Goal: Transaction & Acquisition: Purchase product/service

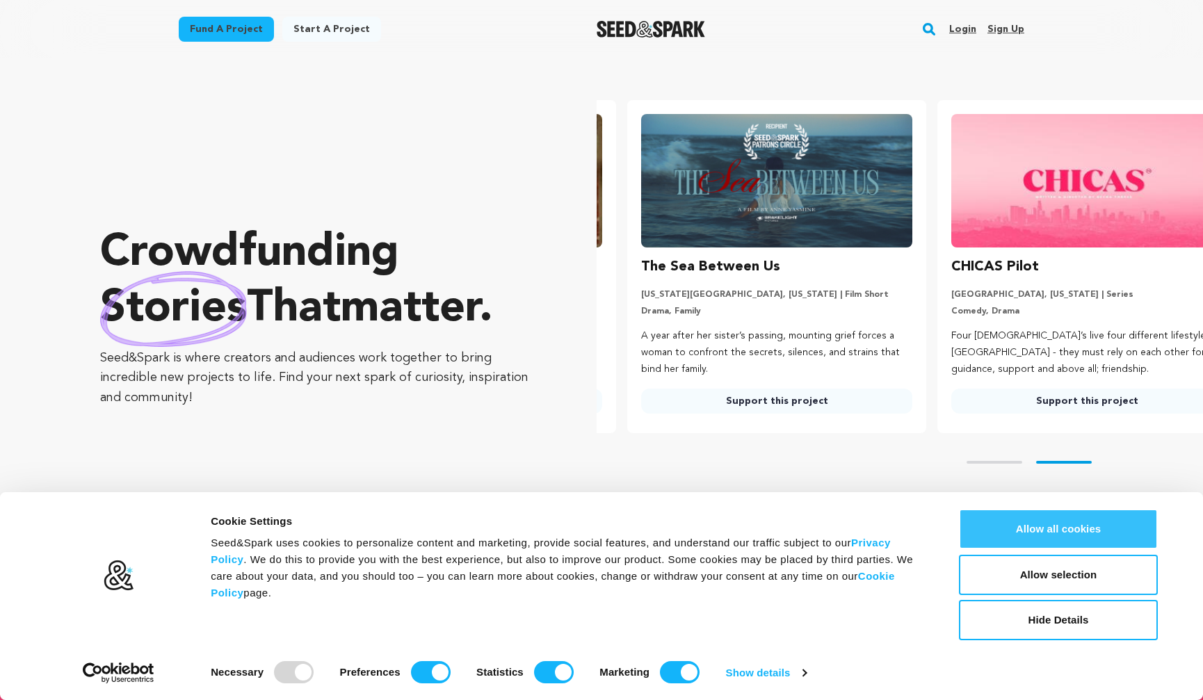
scroll to position [0, 321]
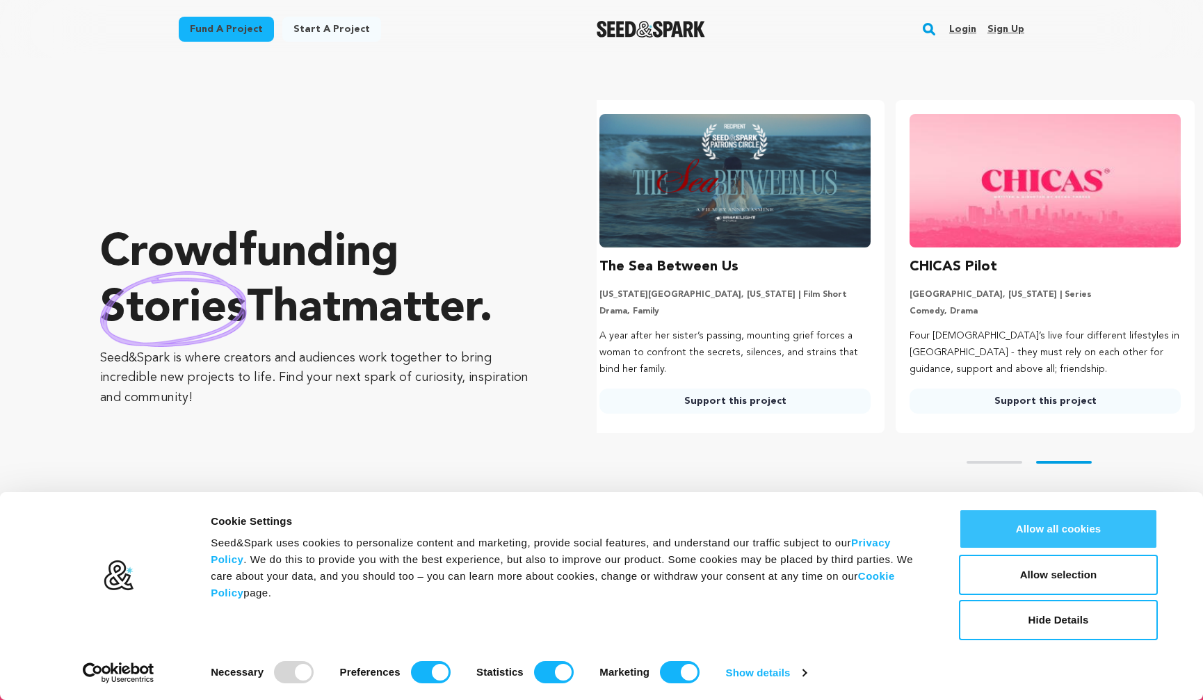
click at [1052, 530] on button "Allow all cookies" at bounding box center [1058, 529] width 199 height 40
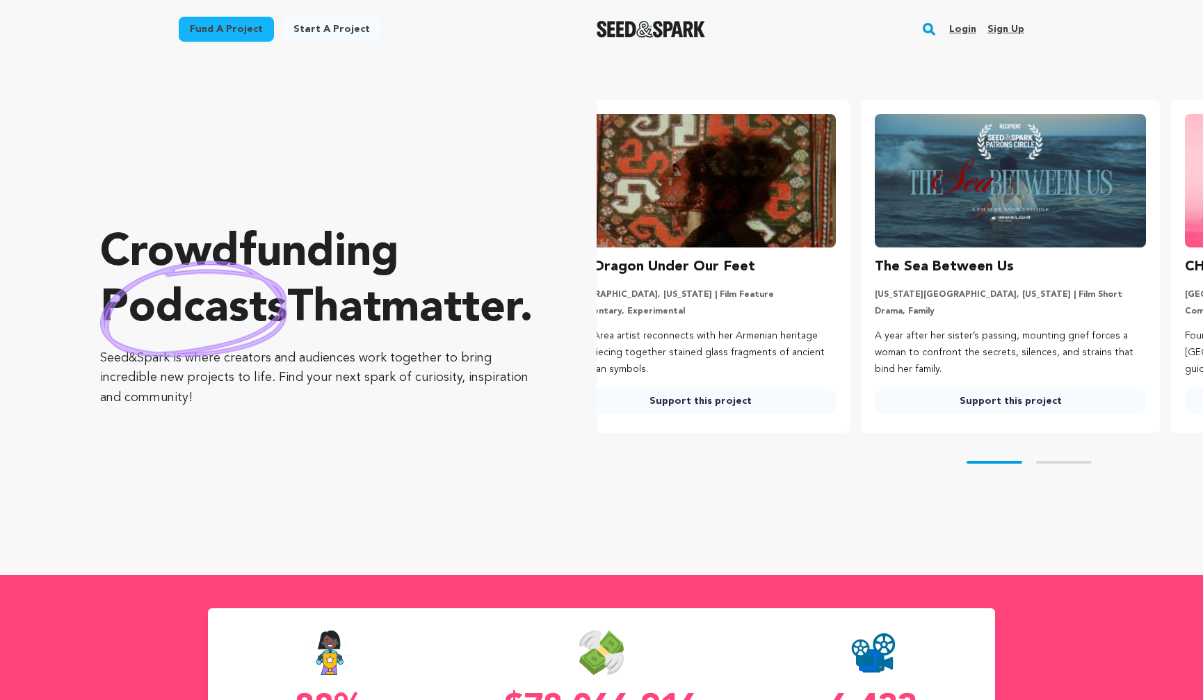
scroll to position [0, 0]
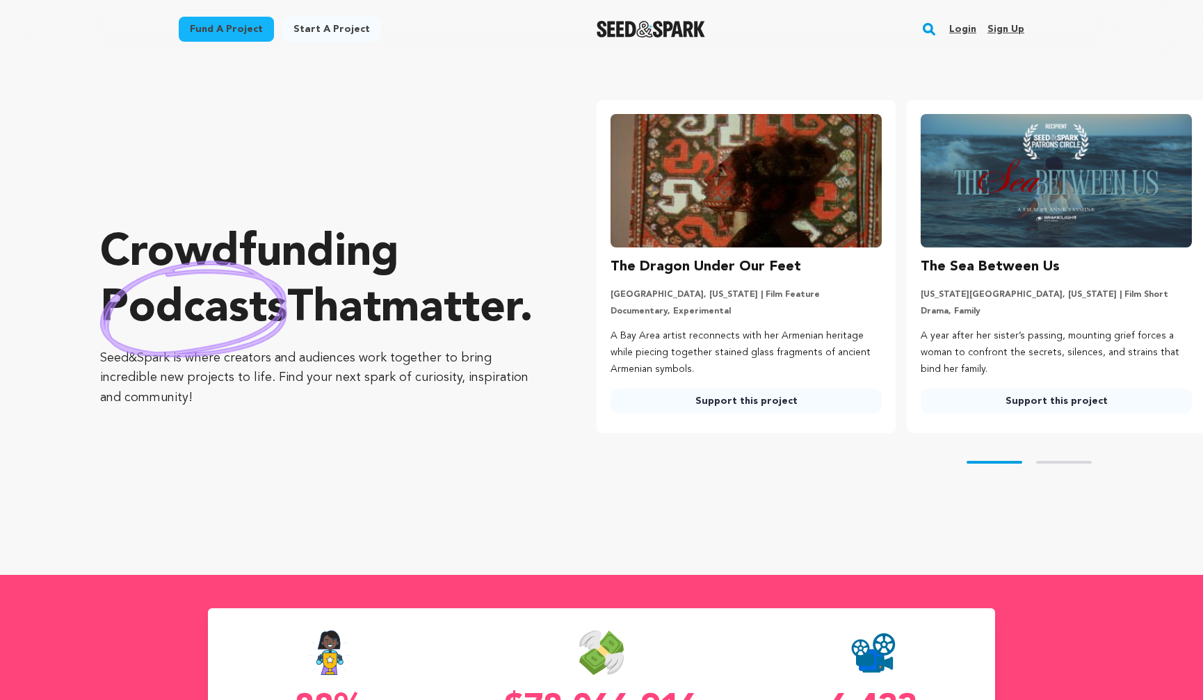
click at [741, 199] on img at bounding box center [746, 181] width 271 height 134
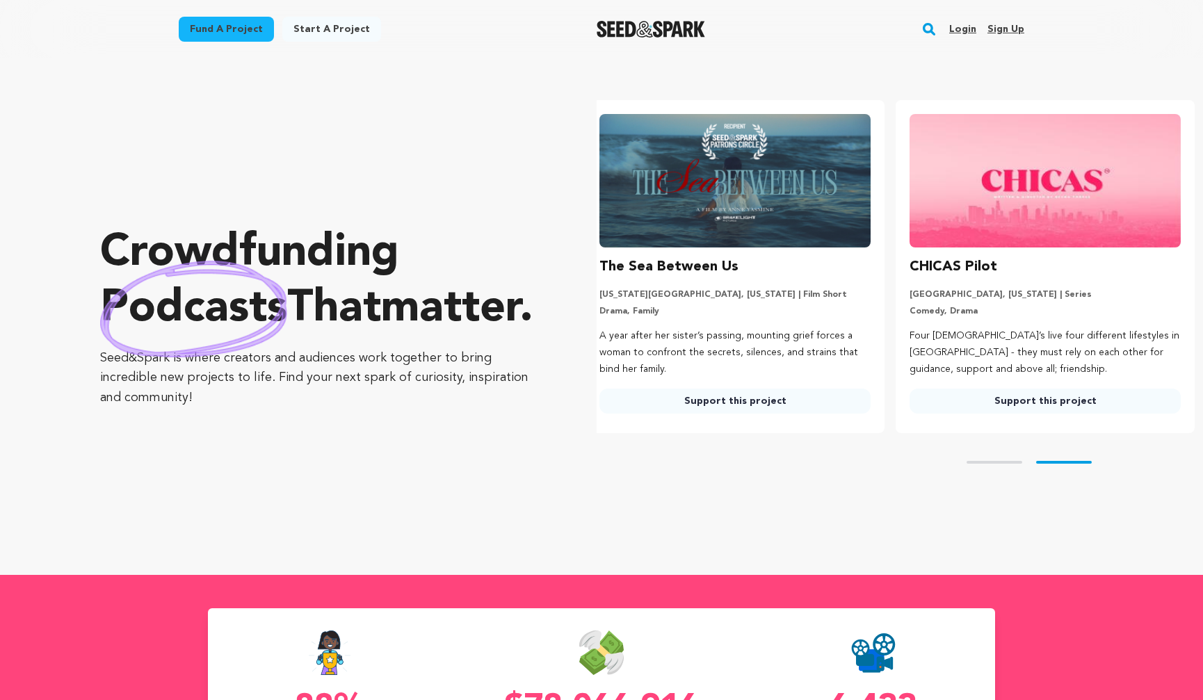
click at [671, 261] on h3 "The Sea Between Us" at bounding box center [669, 267] width 139 height 22
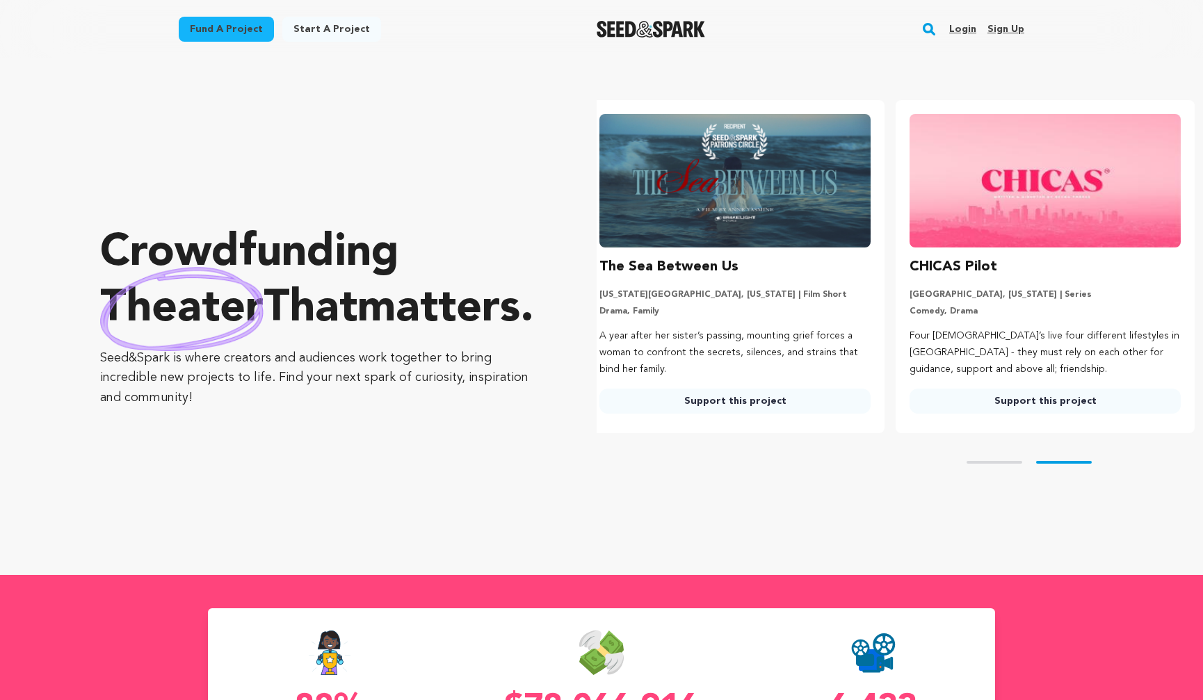
click at [682, 210] on img at bounding box center [735, 181] width 271 height 134
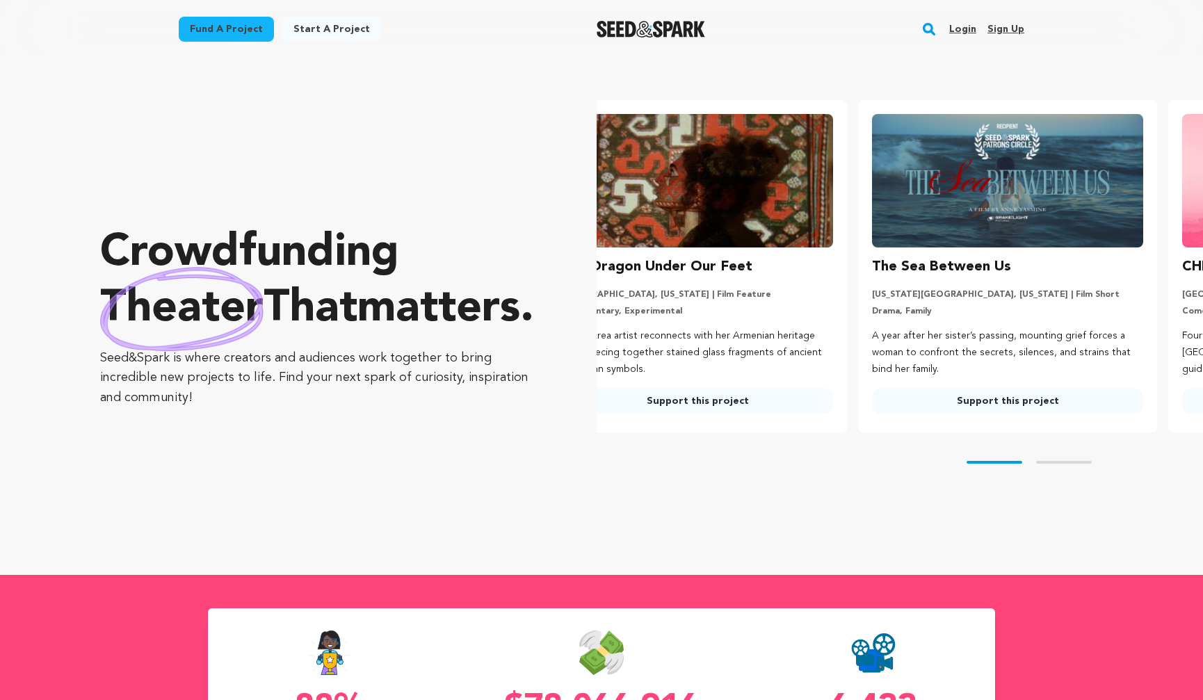
scroll to position [0, 0]
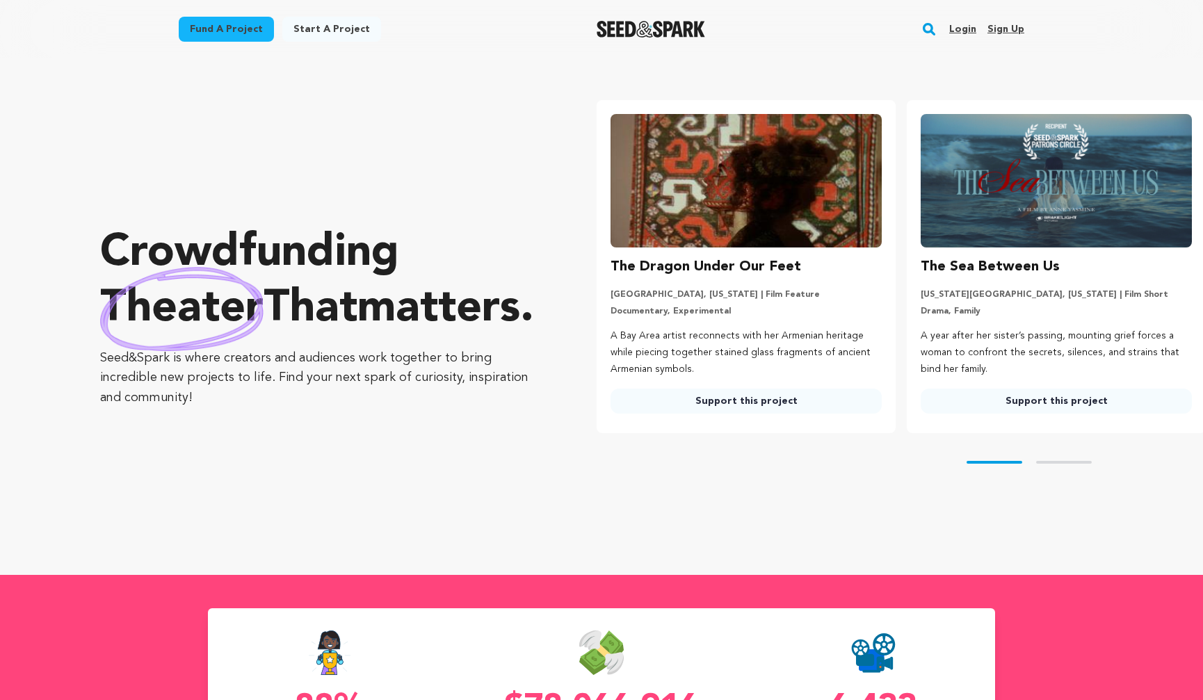
click at [252, 26] on link "Fund a project" at bounding box center [226, 29] width 95 height 25
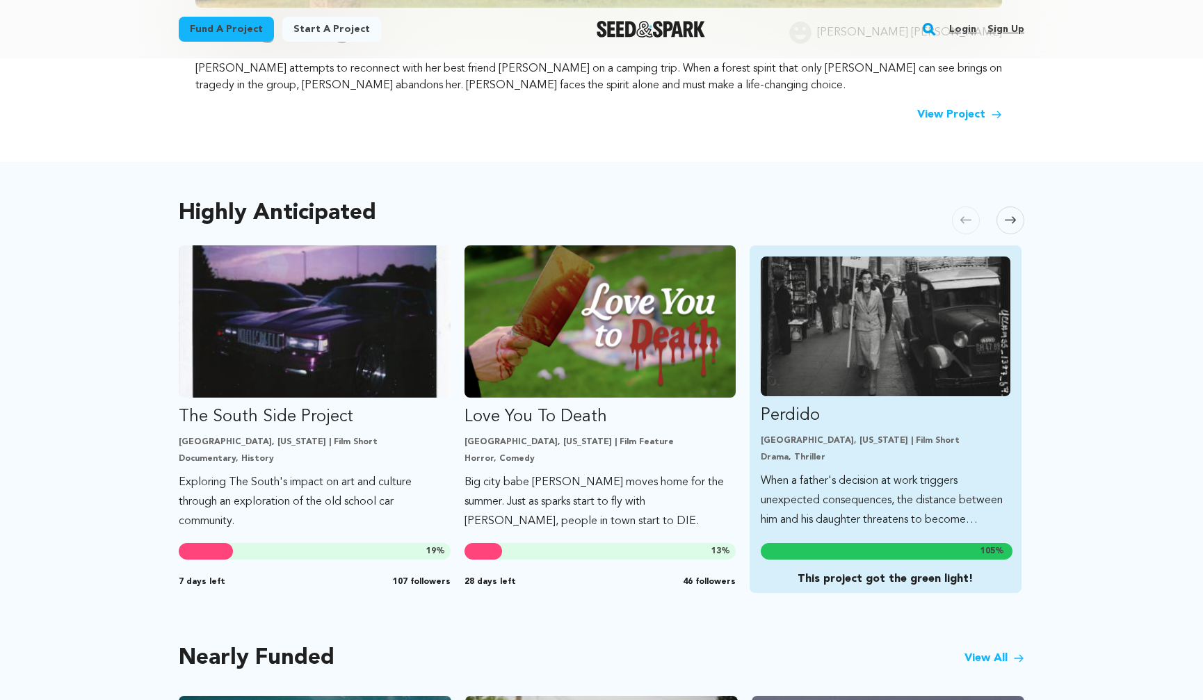
scroll to position [602, 0]
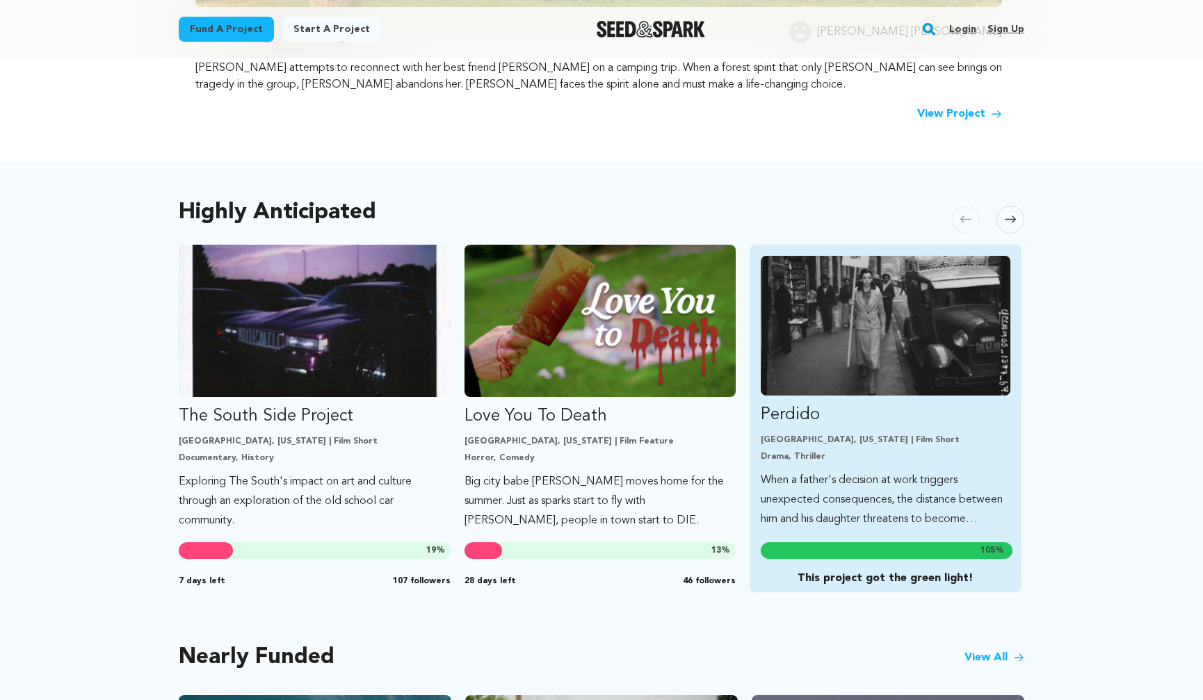
click at [794, 371] on img "Fund Perdido" at bounding box center [886, 326] width 250 height 140
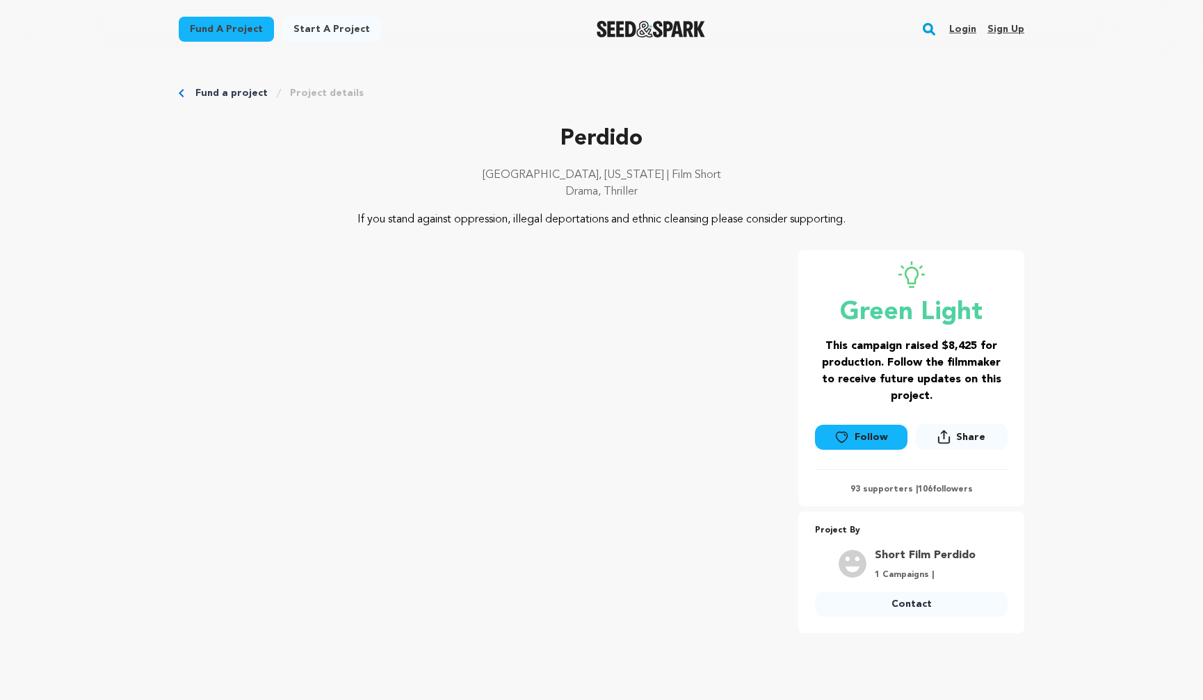
click at [182, 88] on div "Fund a project Project details" at bounding box center [602, 93] width 846 height 14
click at [182, 93] on icon "Breadcrumb" at bounding box center [182, 93] width 6 height 8
click at [217, 91] on link "Fund a project" at bounding box center [231, 93] width 72 height 14
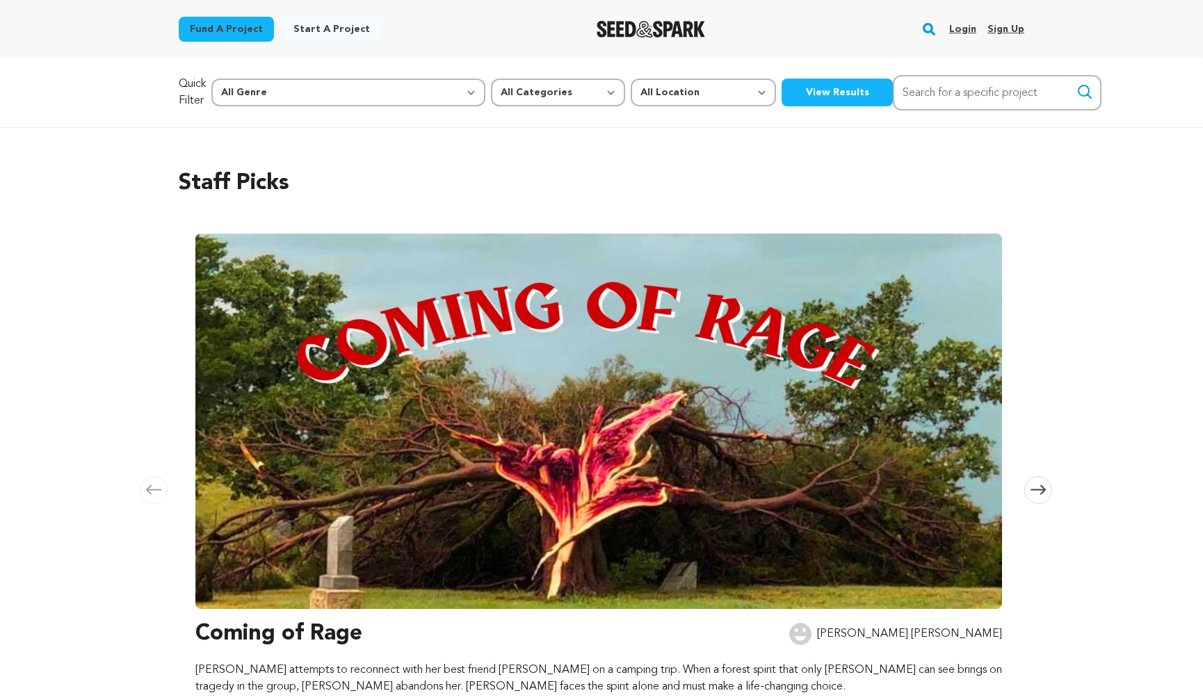
scroll to position [269, 0]
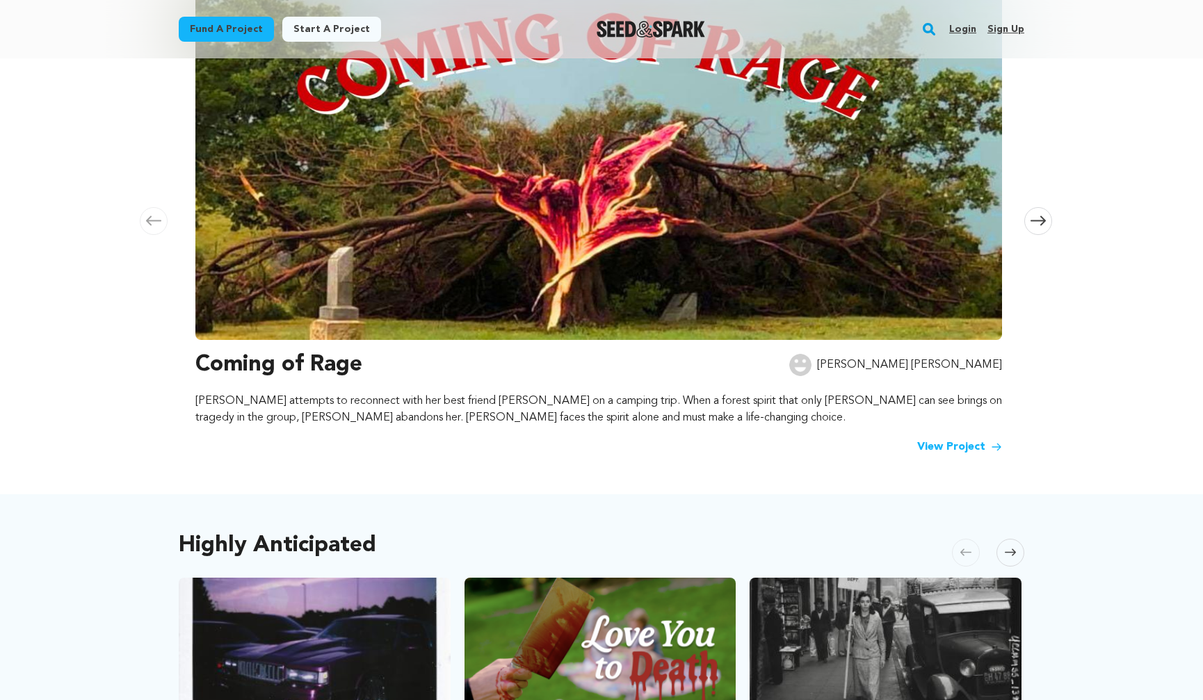
click at [529, 177] on img at bounding box center [598, 153] width 807 height 376
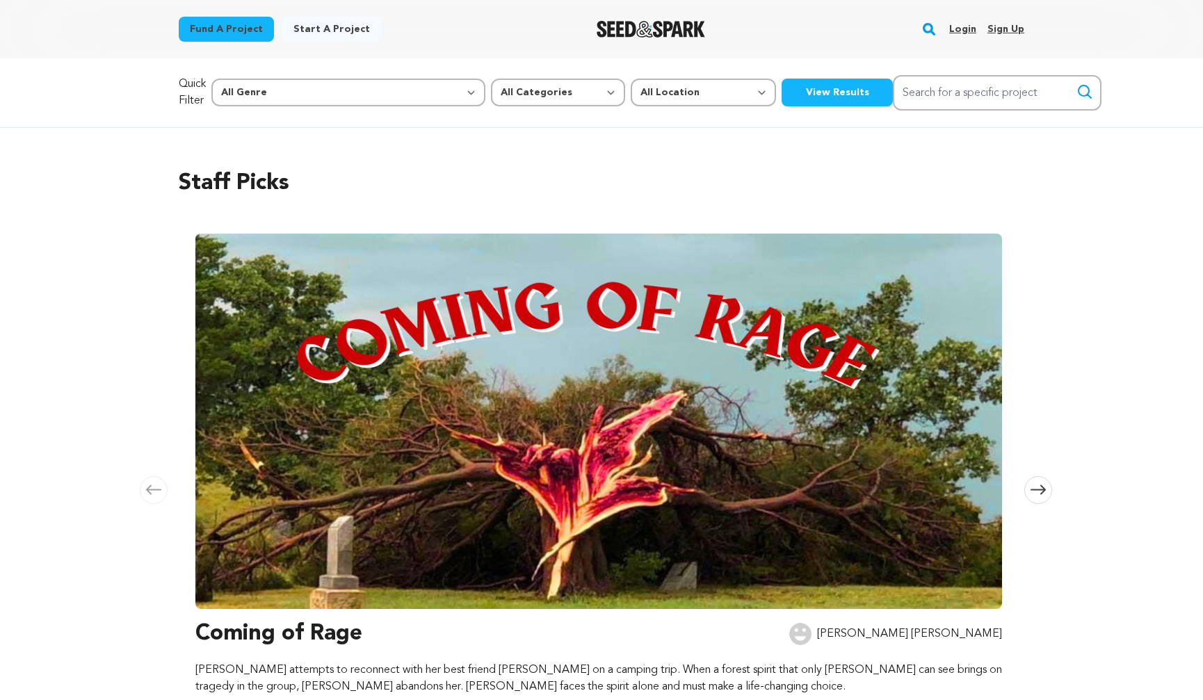
scroll to position [0, 0]
